Goal: Task Accomplishment & Management: Manage account settings

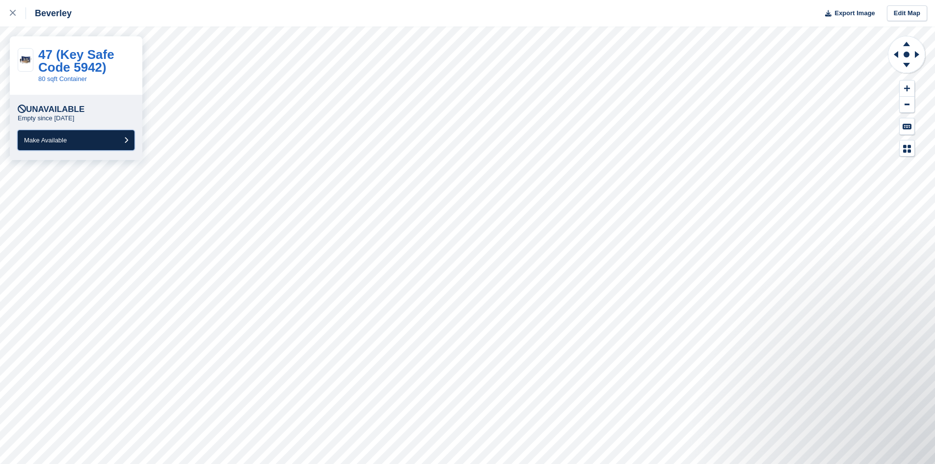
click at [64, 142] on span "Make Available" at bounding box center [45, 139] width 43 height 7
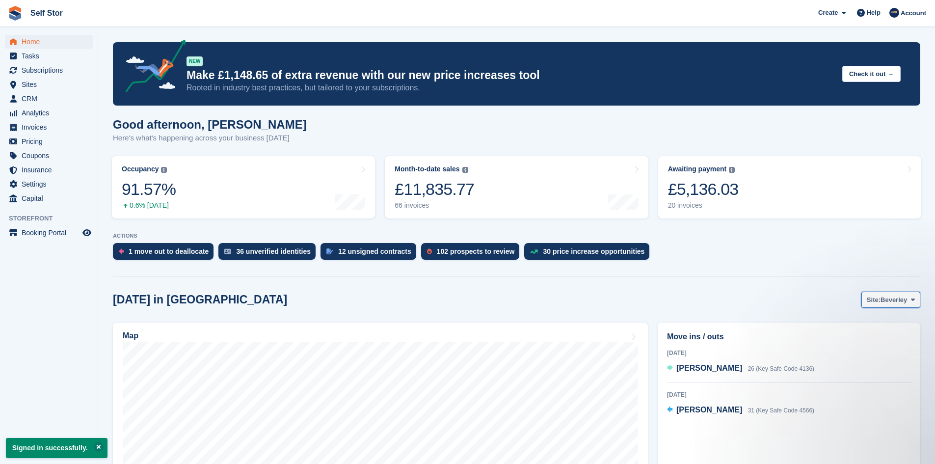
click at [889, 298] on span "Beverley" at bounding box center [893, 300] width 27 height 10
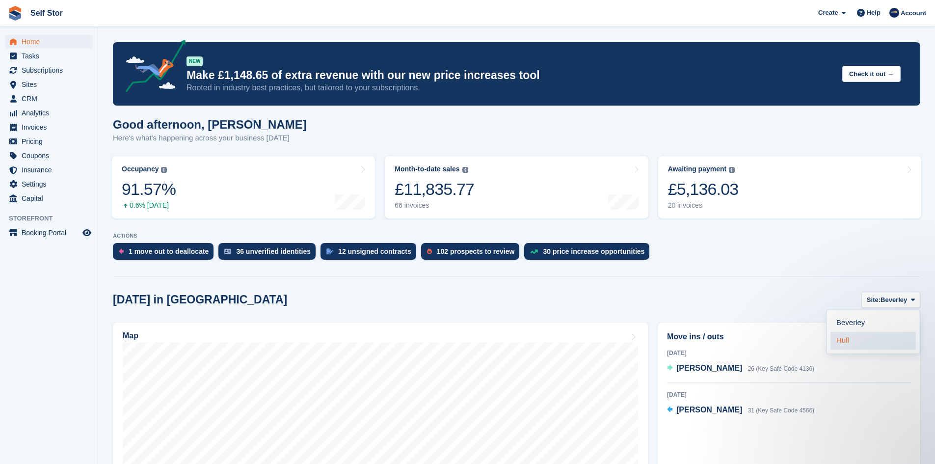
click at [843, 342] on link "Hull" at bounding box center [872, 341] width 85 height 18
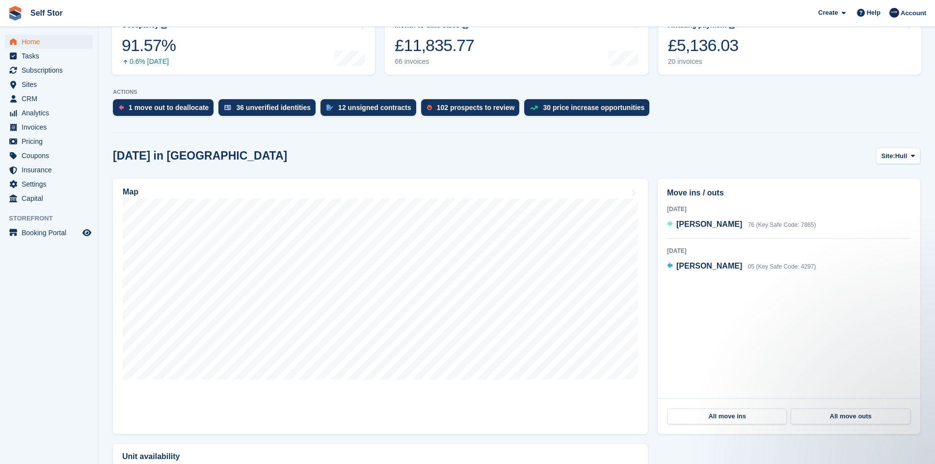
scroll to position [147, 0]
